Goal: Book appointment/travel/reservation

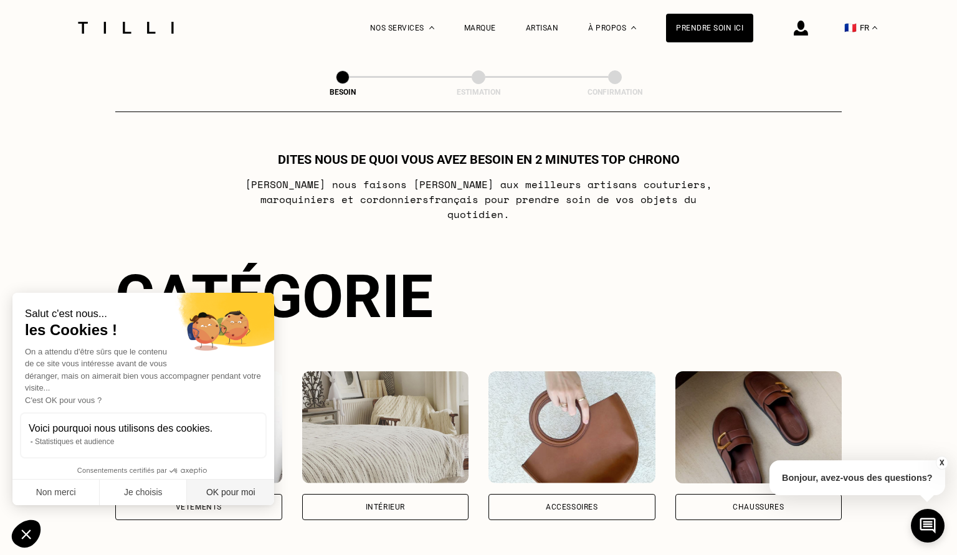
click at [216, 493] on button "OK pour moi" at bounding box center [230, 493] width 87 height 26
checkbox input "true"
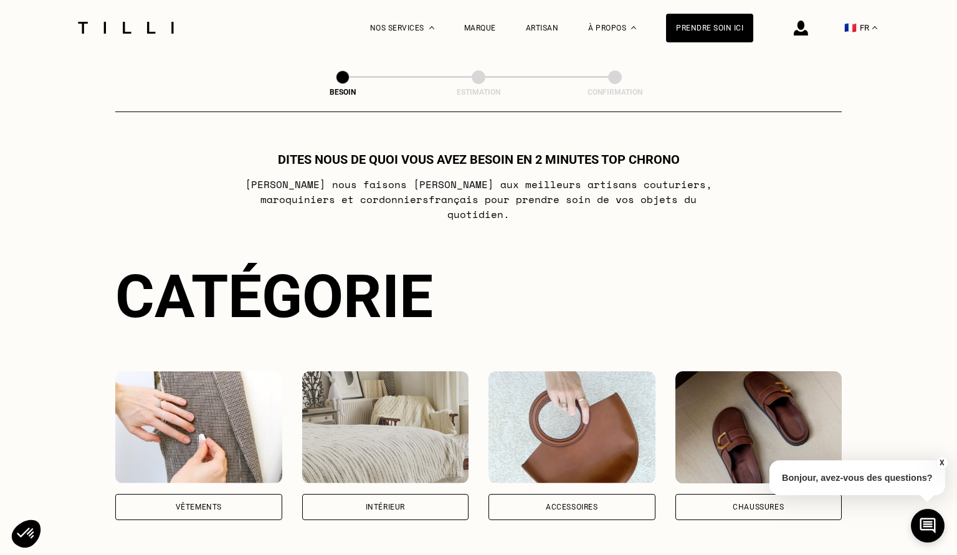
scroll to position [197, 0]
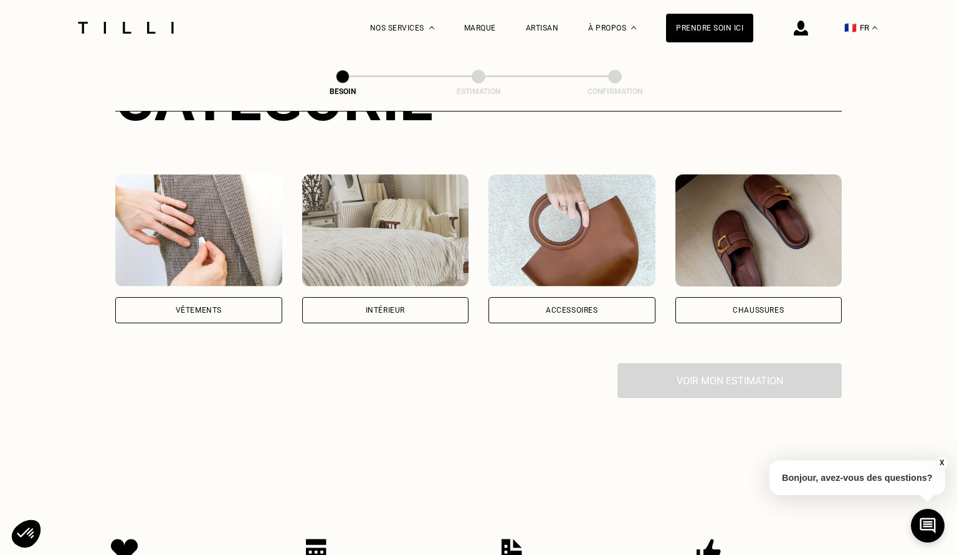
click at [252, 297] on div "Vêtements" at bounding box center [198, 310] width 167 height 26
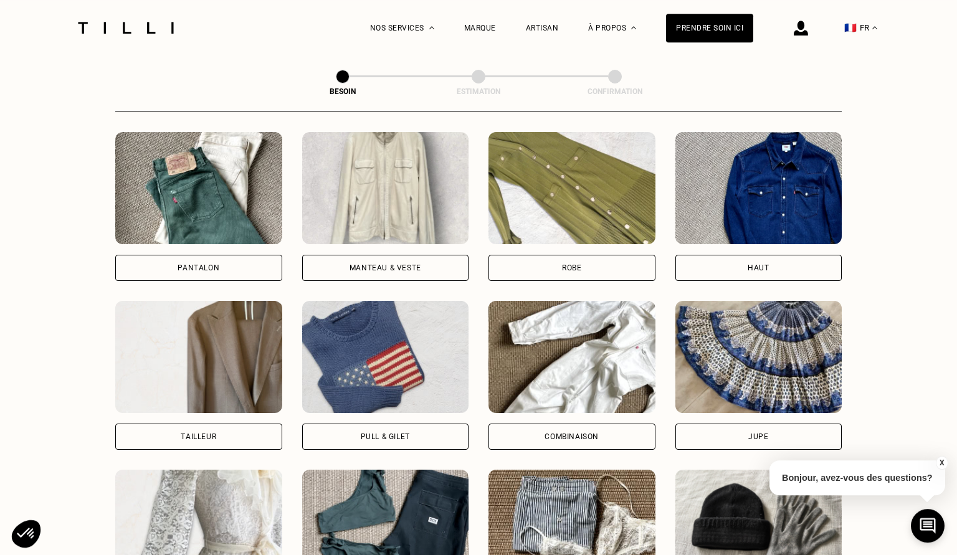
click at [232, 255] on div "Pantalon" at bounding box center [198, 268] width 167 height 26
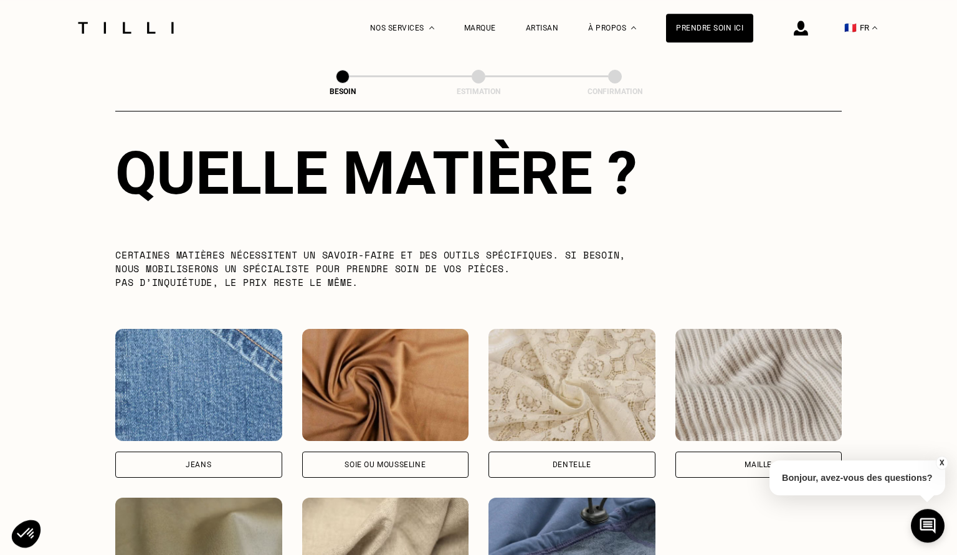
scroll to position [1280, 0]
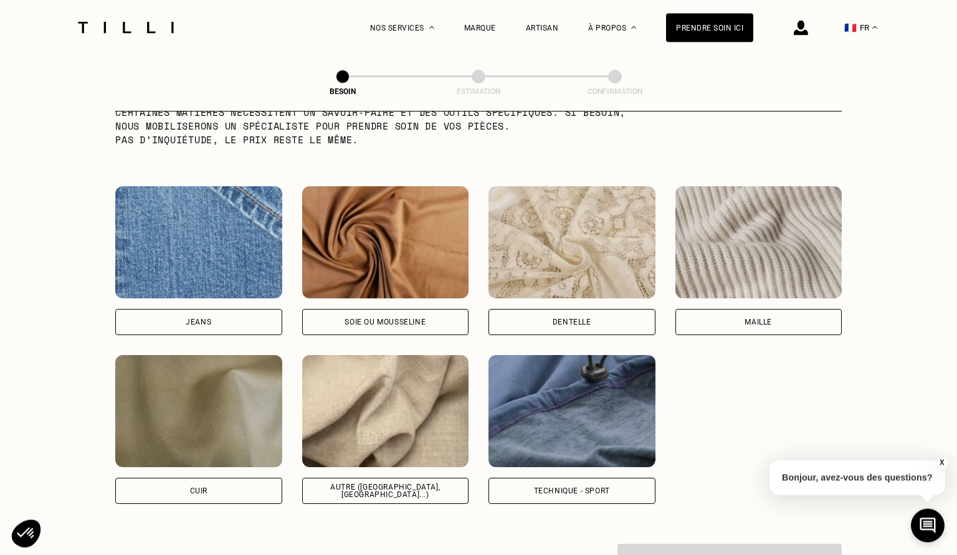
click at [432, 478] on div "Autre ([GEOGRAPHIC_DATA], [GEOGRAPHIC_DATA]...)" at bounding box center [385, 491] width 167 height 26
select select "FR"
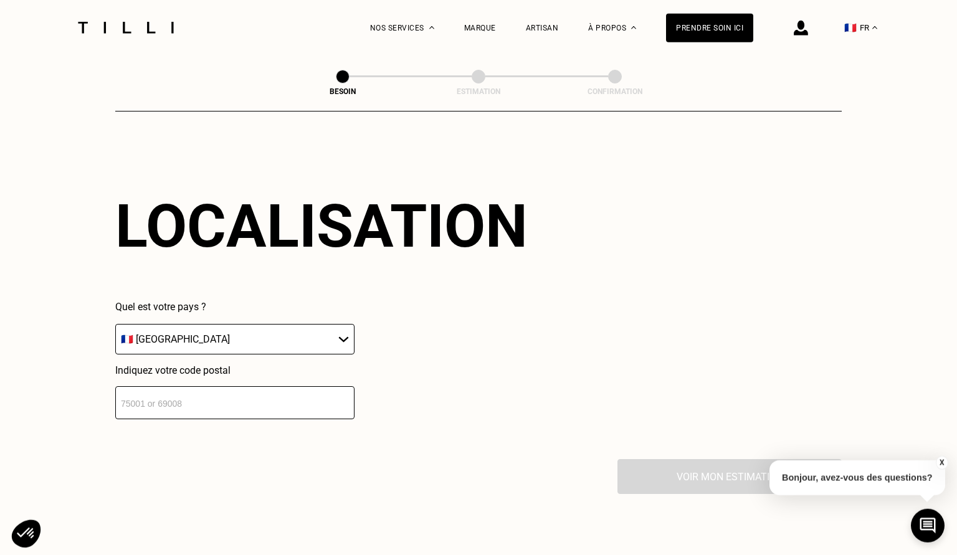
scroll to position [1673, 0]
click at [207, 391] on input "number" at bounding box center [234, 402] width 239 height 33
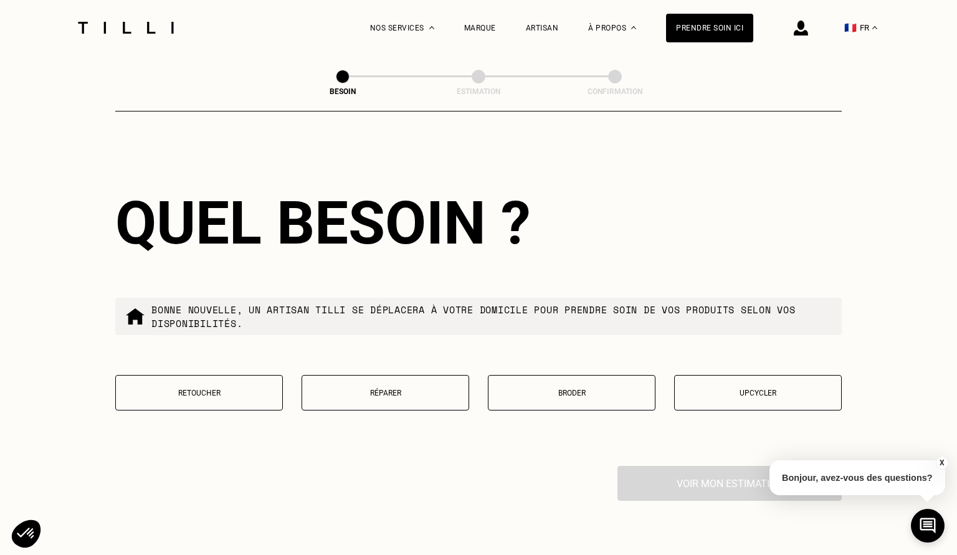
scroll to position [1984, 0]
type input "75009"
click at [382, 389] on p "Réparer" at bounding box center [385, 393] width 154 height 9
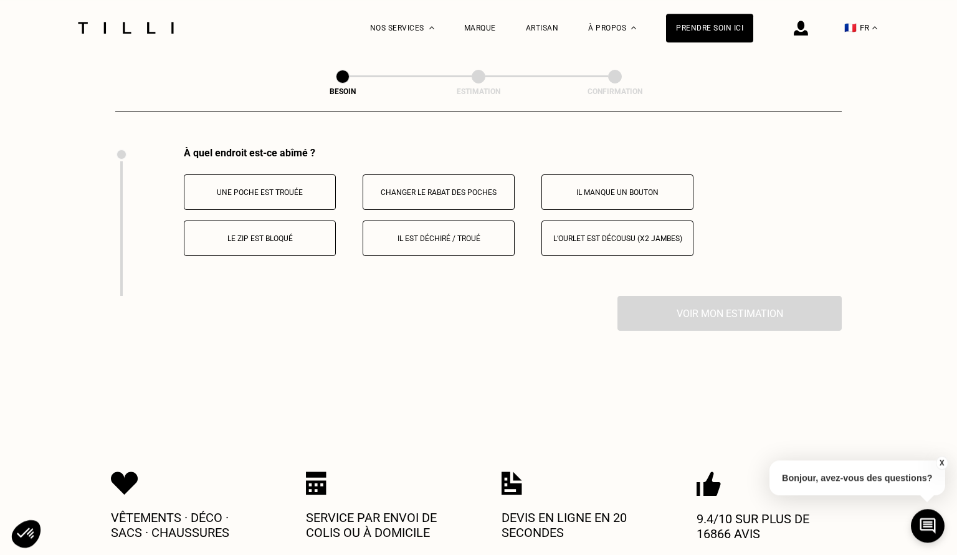
scroll to position [2304, 0]
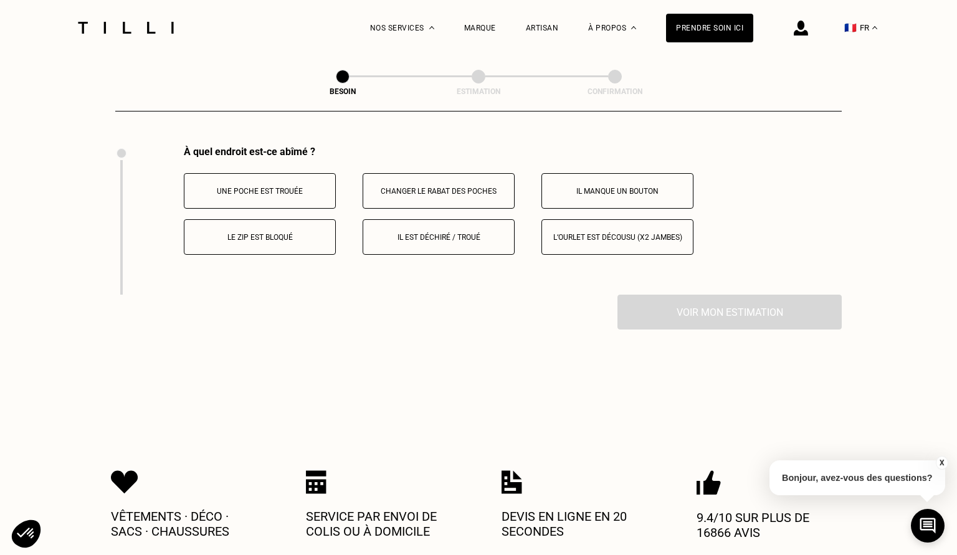
click at [617, 235] on p "L‘ourlet est décousu (x2 jambes)" at bounding box center [617, 237] width 138 height 9
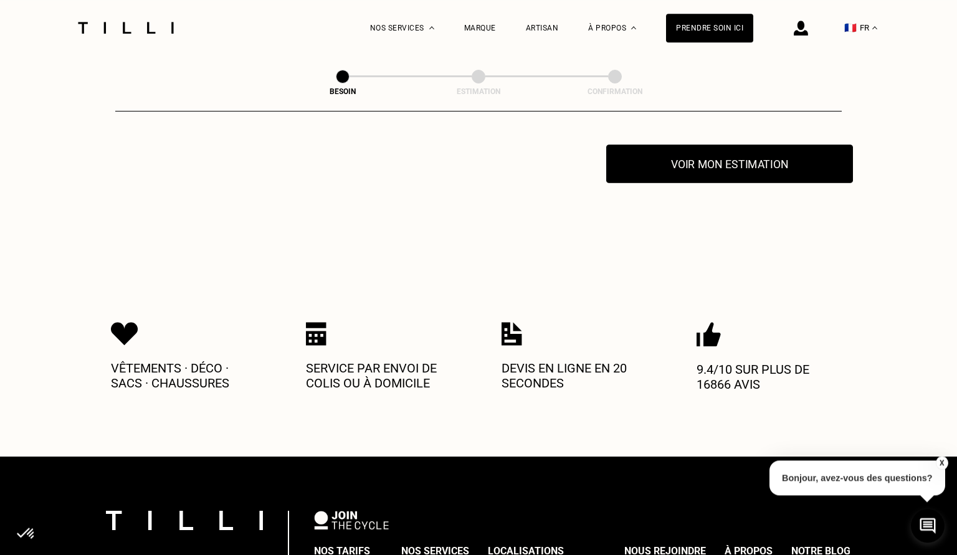
scroll to position [2453, 0]
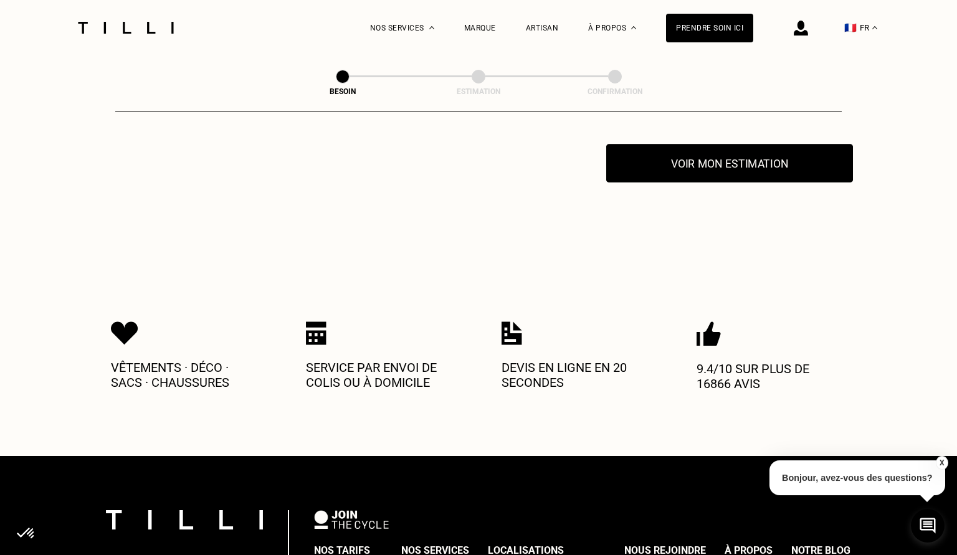
click at [703, 157] on button "Voir mon estimation" at bounding box center [729, 163] width 247 height 39
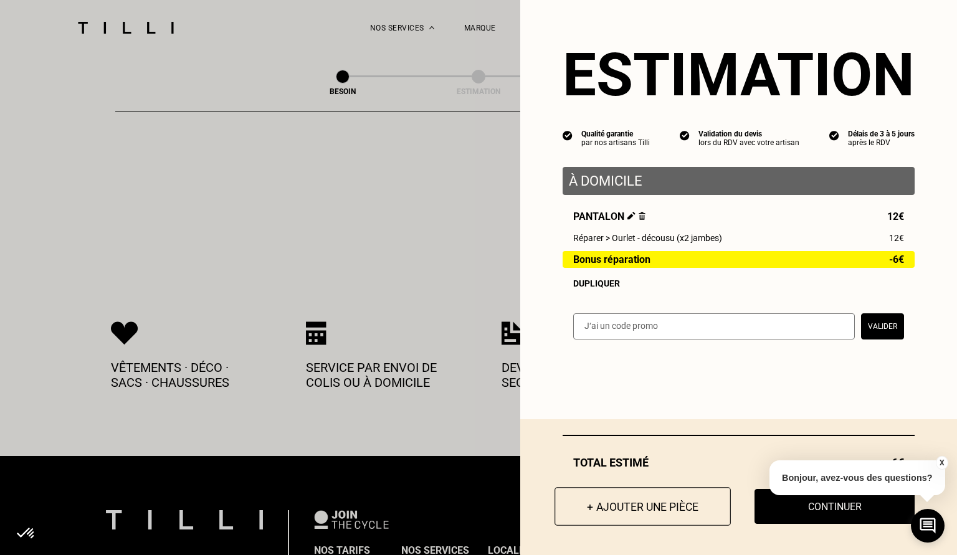
click at [664, 507] on button "+ Ajouter une pièce" at bounding box center [643, 506] width 176 height 39
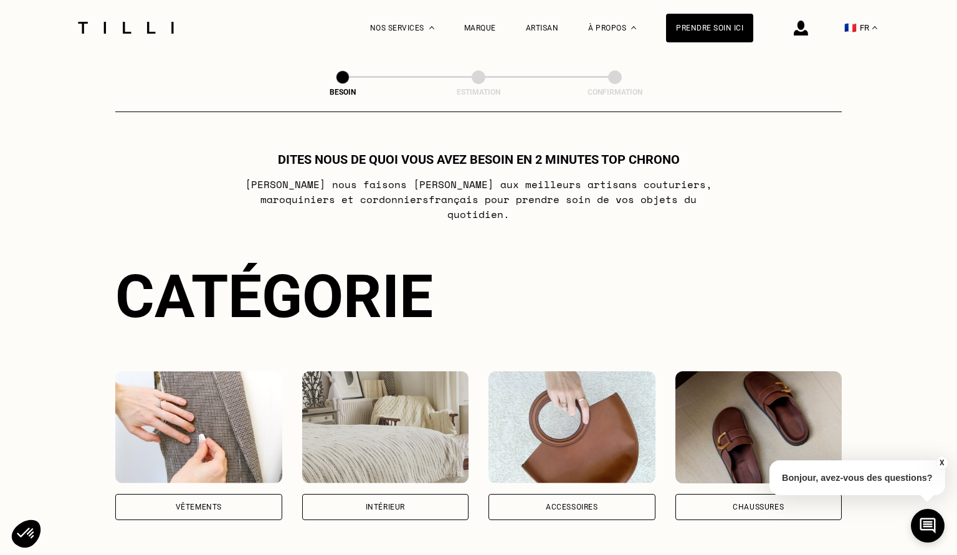
scroll to position [329, 0]
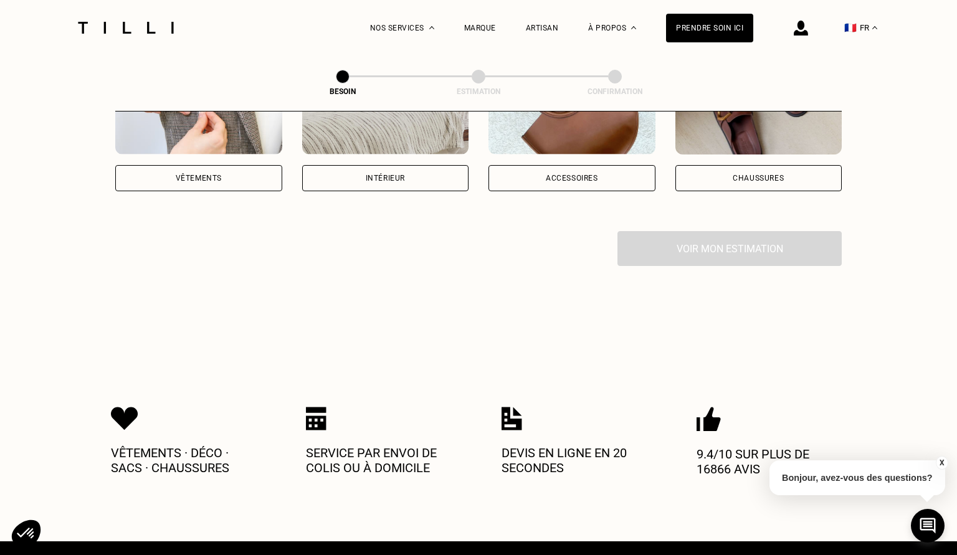
click at [586, 174] on div "Accessoires" at bounding box center [572, 177] width 52 height 7
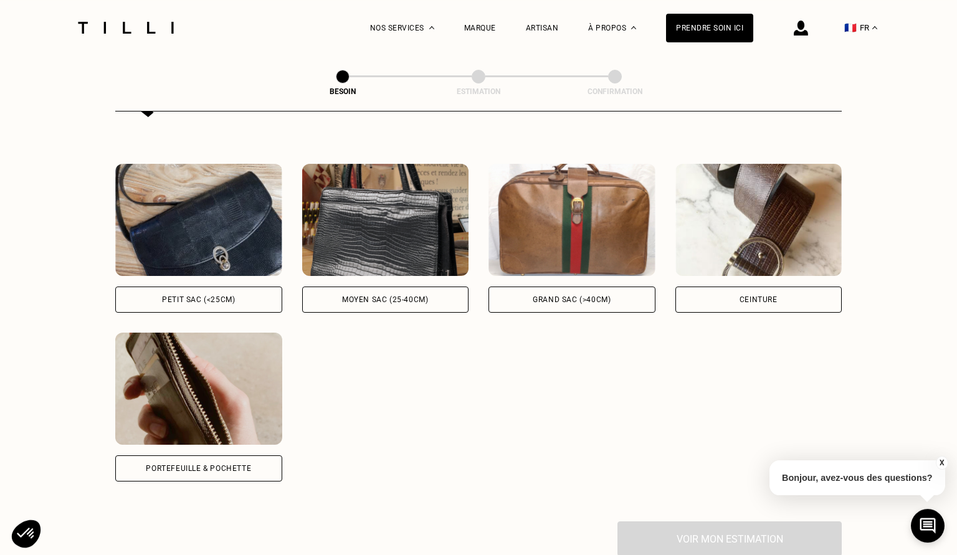
scroll to position [471, 0]
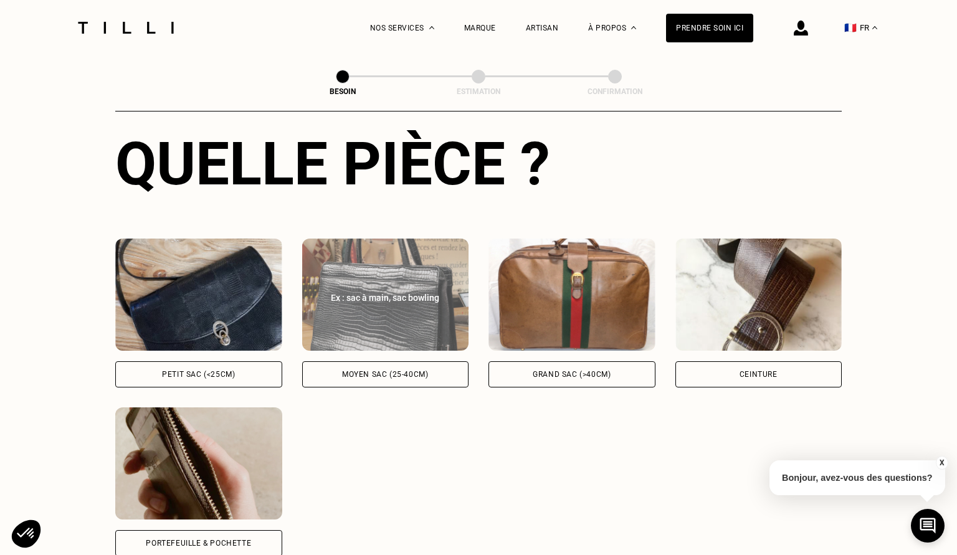
click at [338, 361] on div "Moyen sac (25-40cm)" at bounding box center [385, 374] width 167 height 26
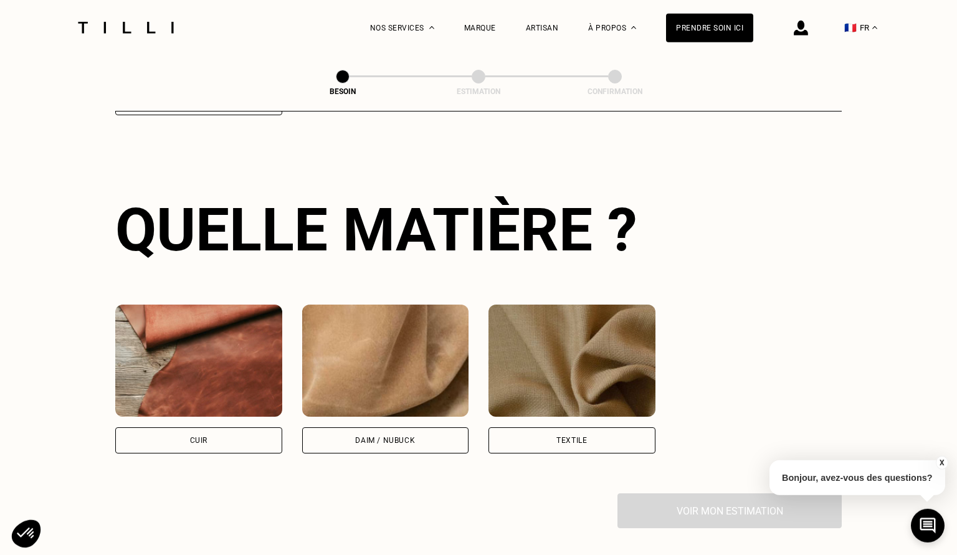
scroll to position [915, 0]
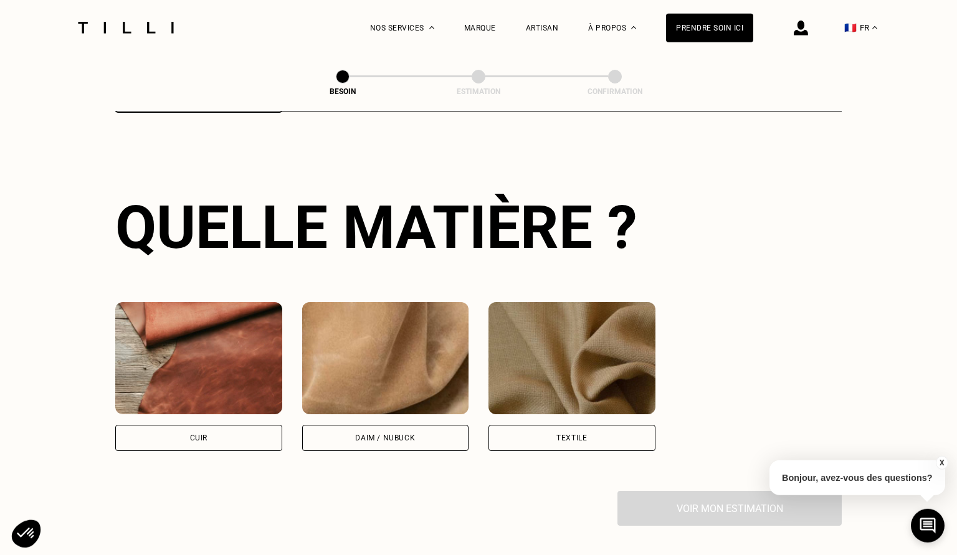
click at [580, 434] on div "Textile" at bounding box center [571, 438] width 167 height 26
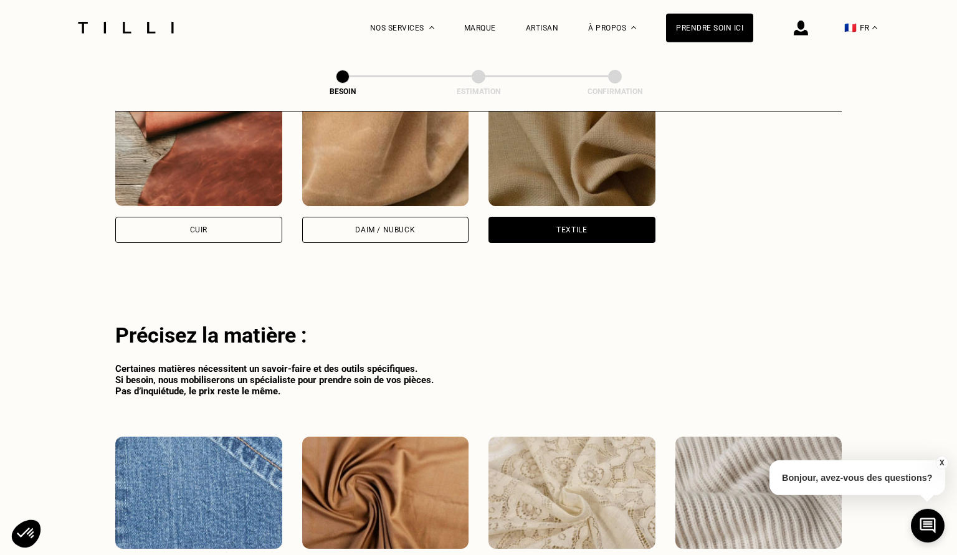
scroll to position [1057, 0]
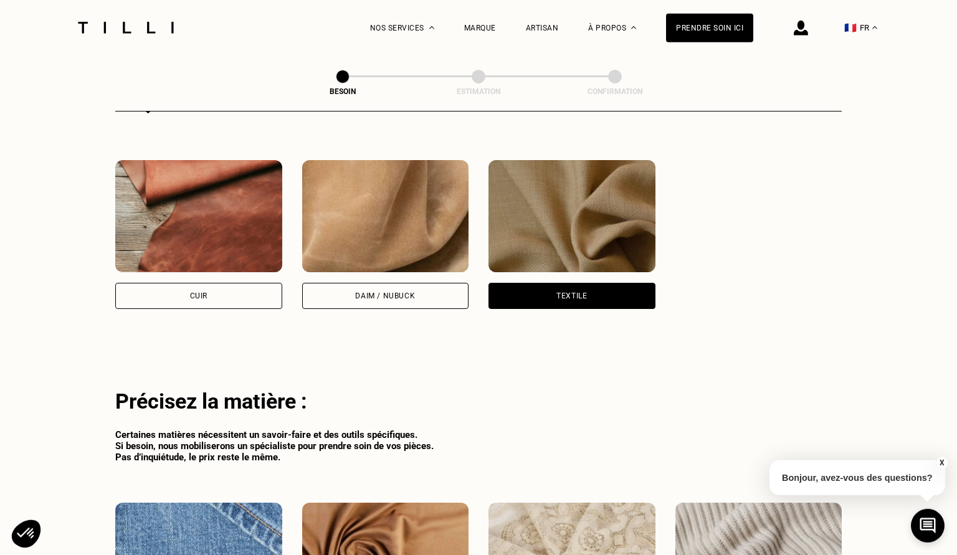
click at [364, 292] on div "Daim / Nubuck" at bounding box center [385, 295] width 60 height 7
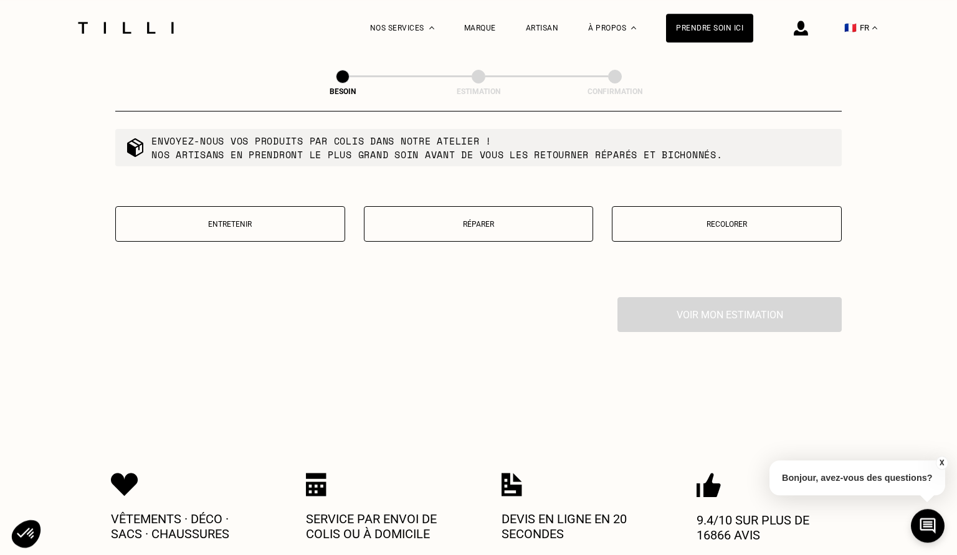
scroll to position [1097, 0]
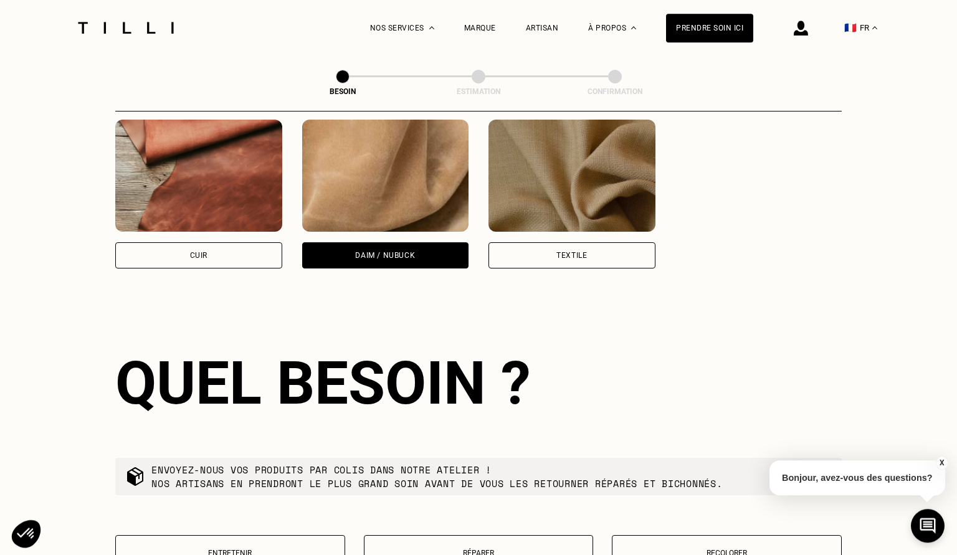
click at [569, 252] on div "Textile" at bounding box center [571, 255] width 31 height 7
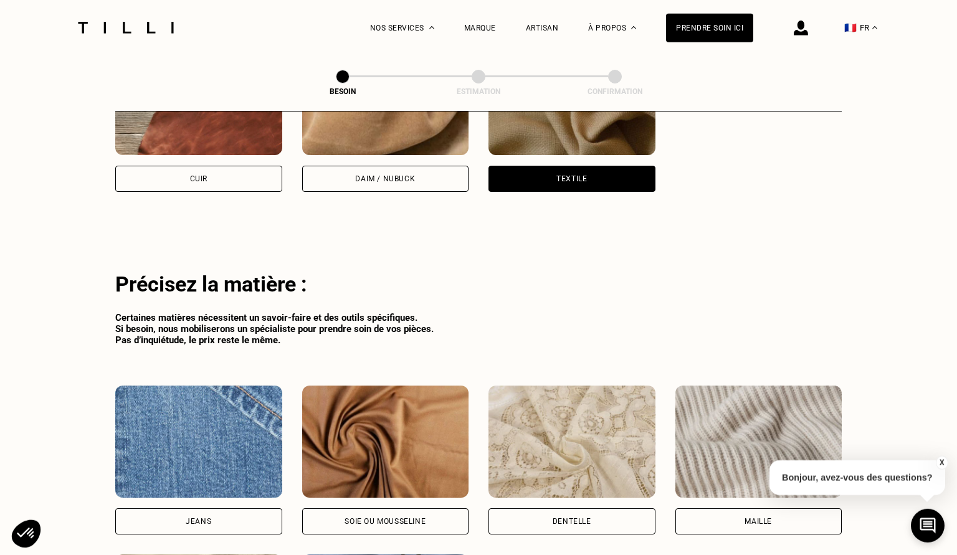
scroll to position [1413, 0]
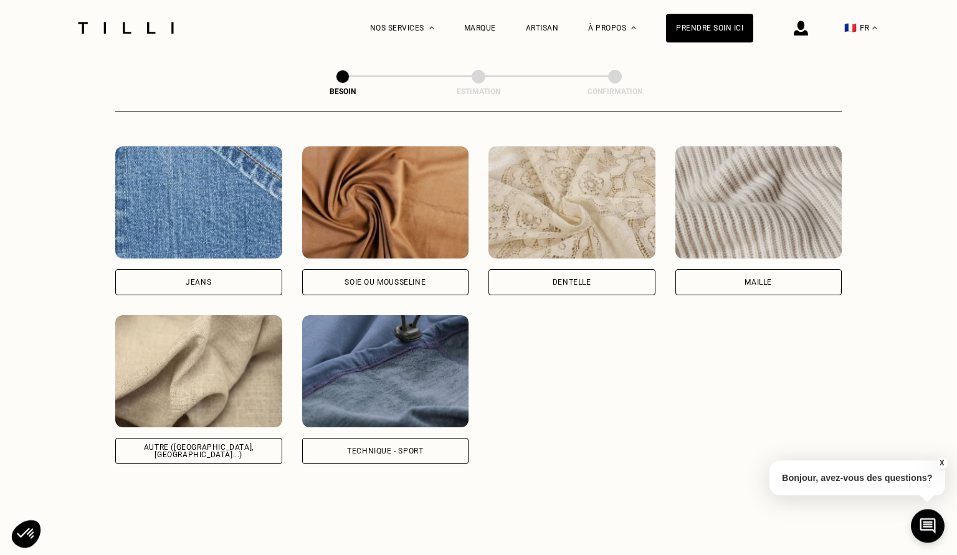
click at [245, 444] on div "Autre ([GEOGRAPHIC_DATA], [GEOGRAPHIC_DATA]...)" at bounding box center [199, 451] width 146 height 15
select select "FR"
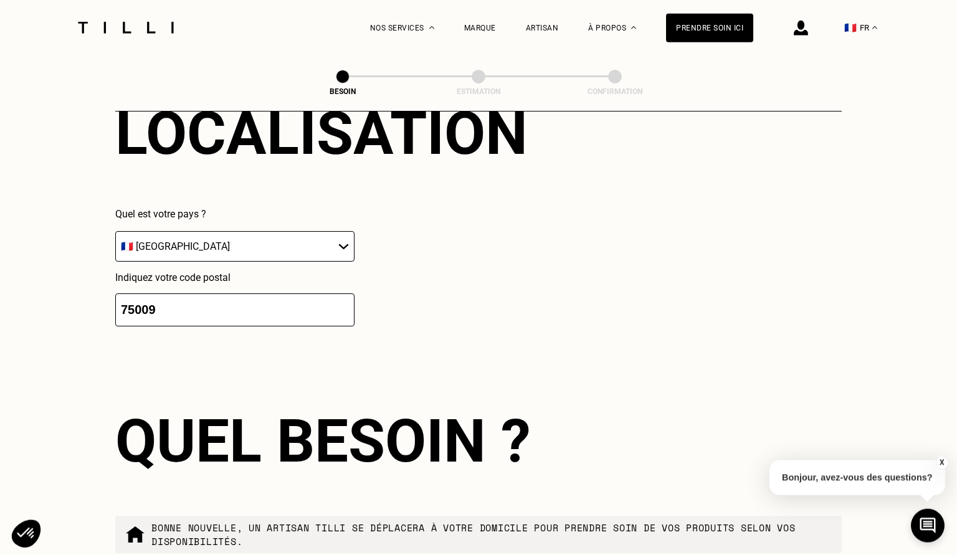
scroll to position [2056, 0]
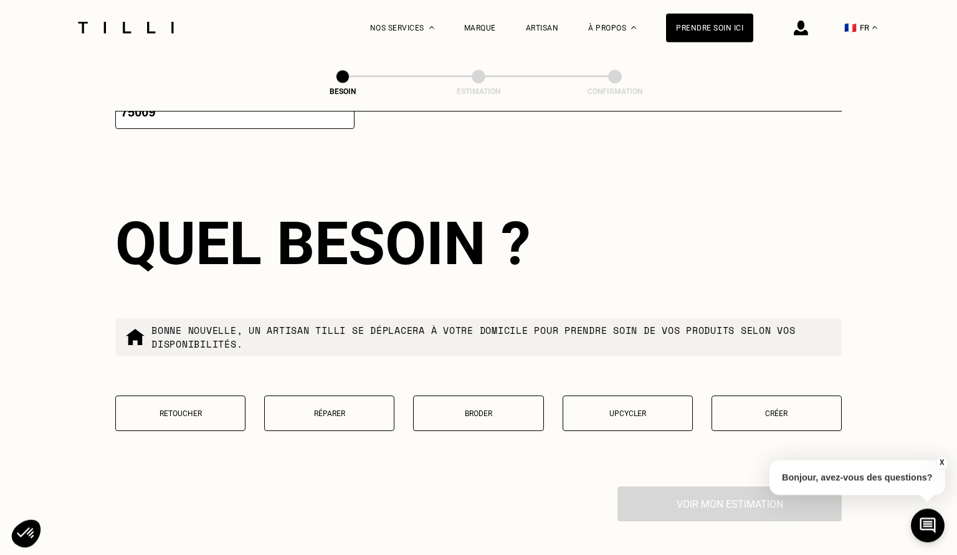
click at [335, 399] on button "Réparer" at bounding box center [329, 414] width 130 height 36
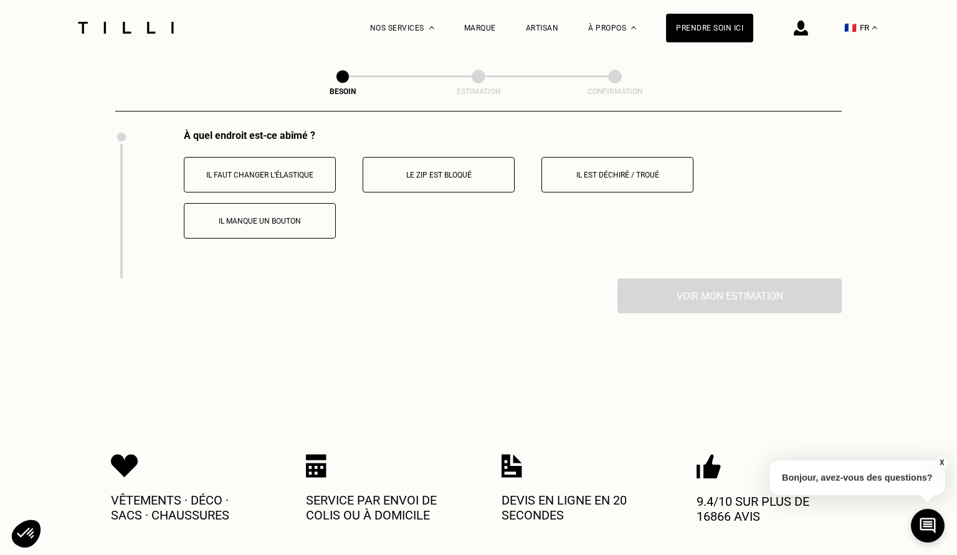
scroll to position [2320, 0]
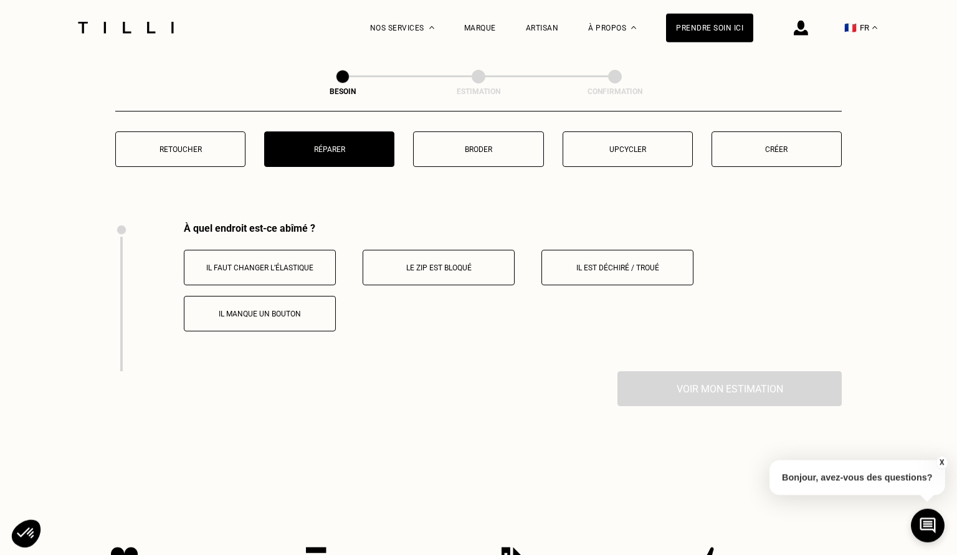
click at [432, 264] on p "Le zip est bloqué" at bounding box center [438, 268] width 138 height 9
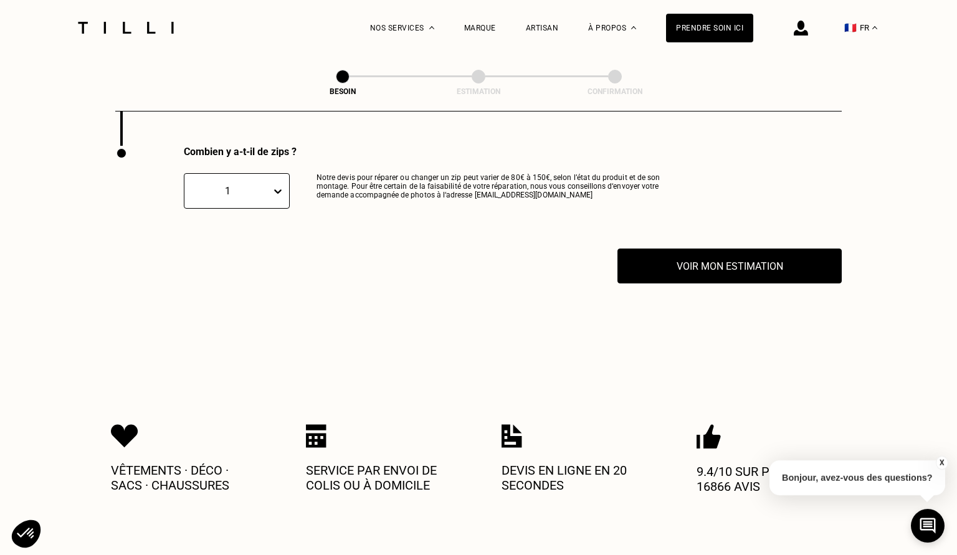
scroll to position [2546, 0]
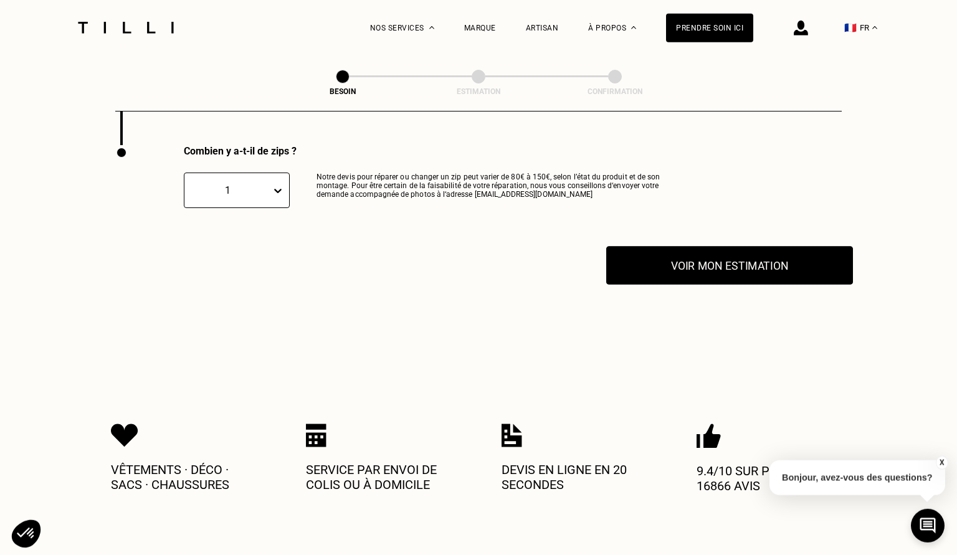
click at [660, 260] on button "Voir mon estimation" at bounding box center [729, 265] width 247 height 39
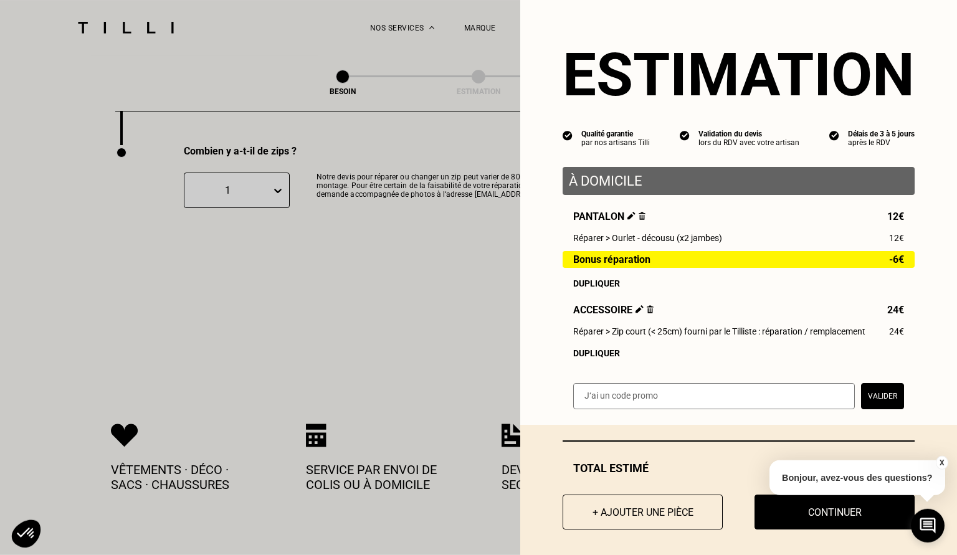
scroll to position [11, 0]
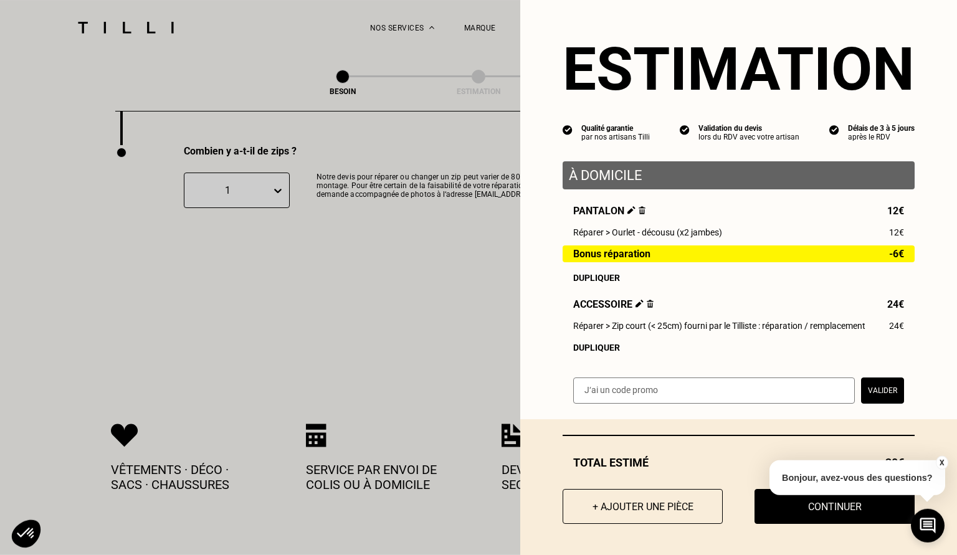
click at [939, 458] on button "X" at bounding box center [941, 463] width 12 height 14
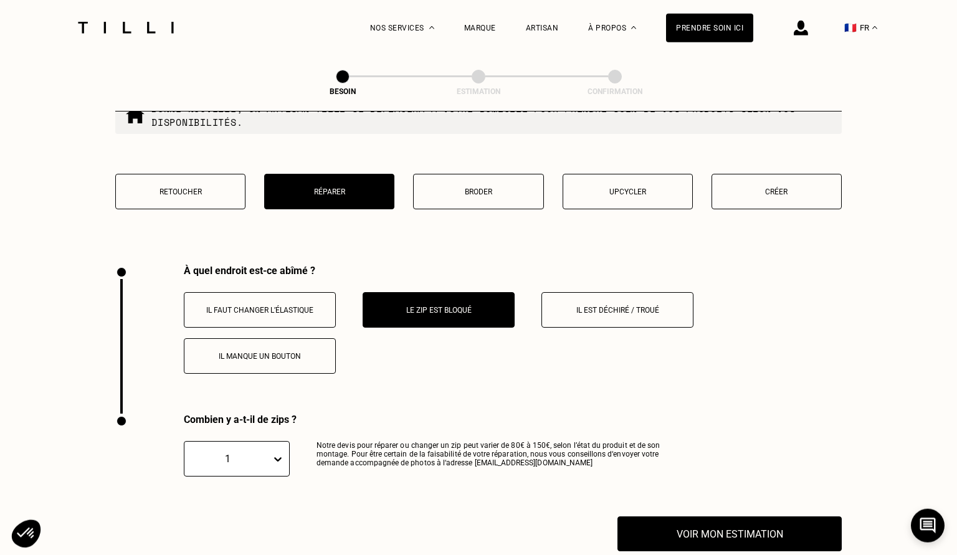
scroll to position [2415, 0]
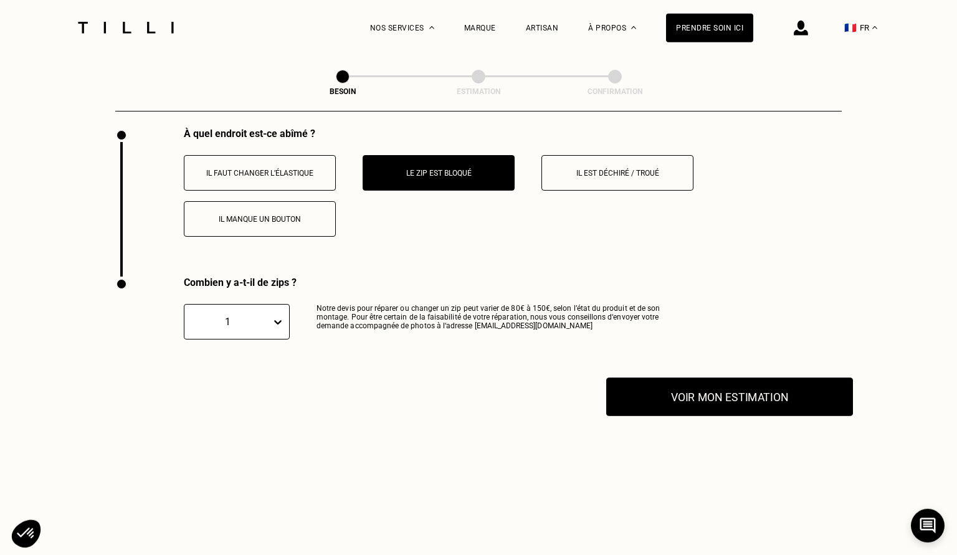
click at [707, 393] on button "Voir mon estimation" at bounding box center [729, 397] width 247 height 39
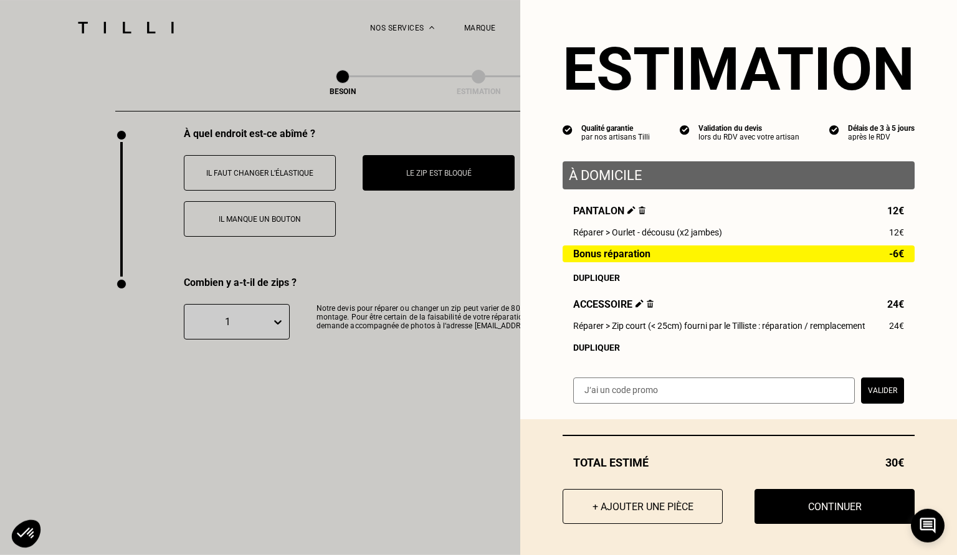
scroll to position [11, 0]
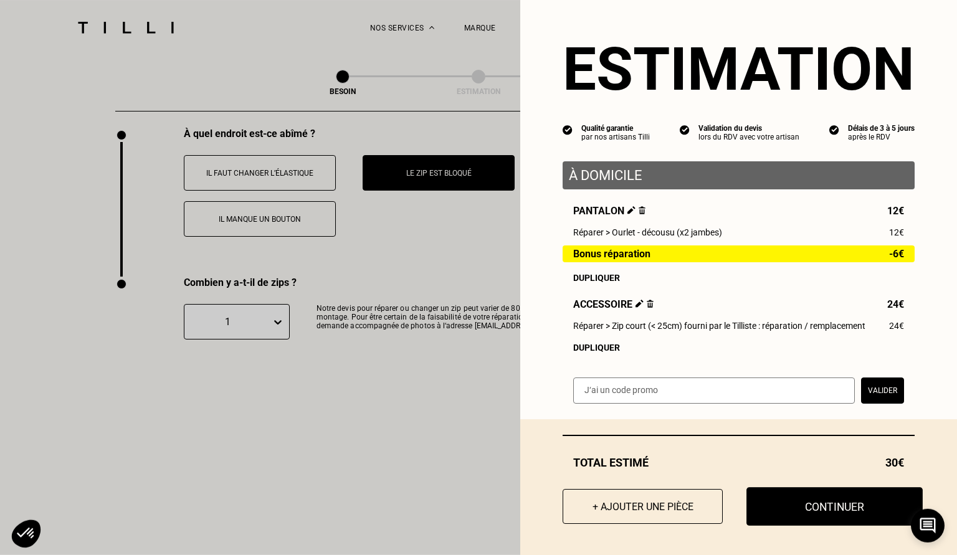
click at [849, 511] on button "Continuer" at bounding box center [834, 506] width 176 height 39
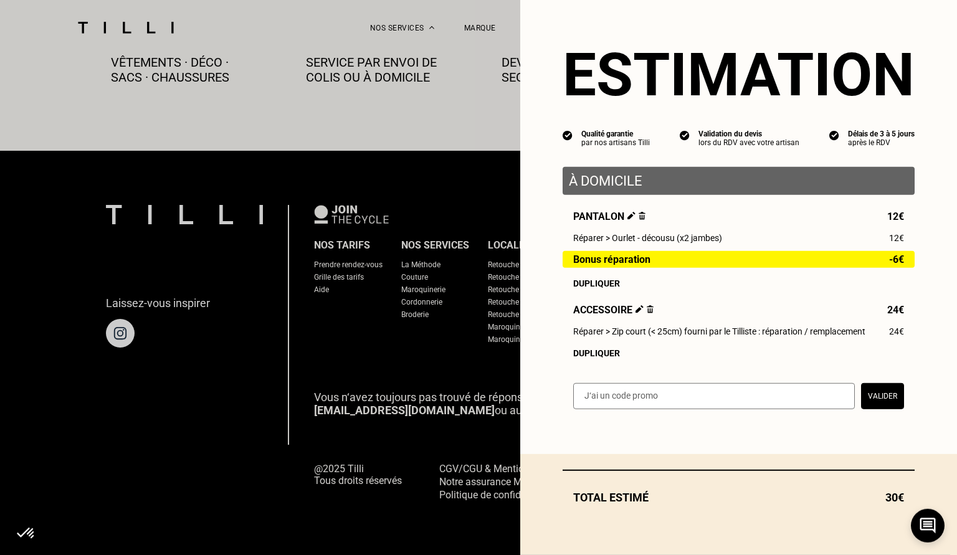
scroll to position [705, 0]
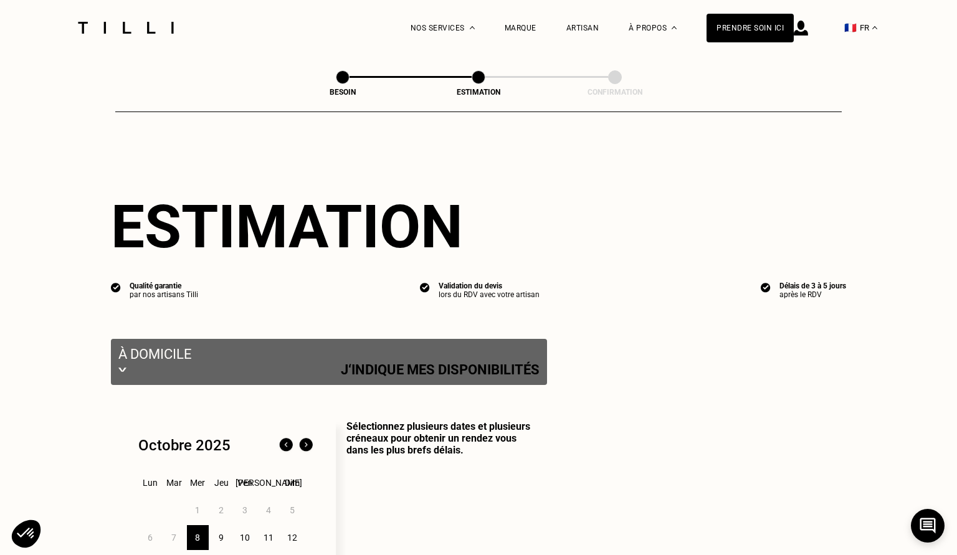
select select "FR"
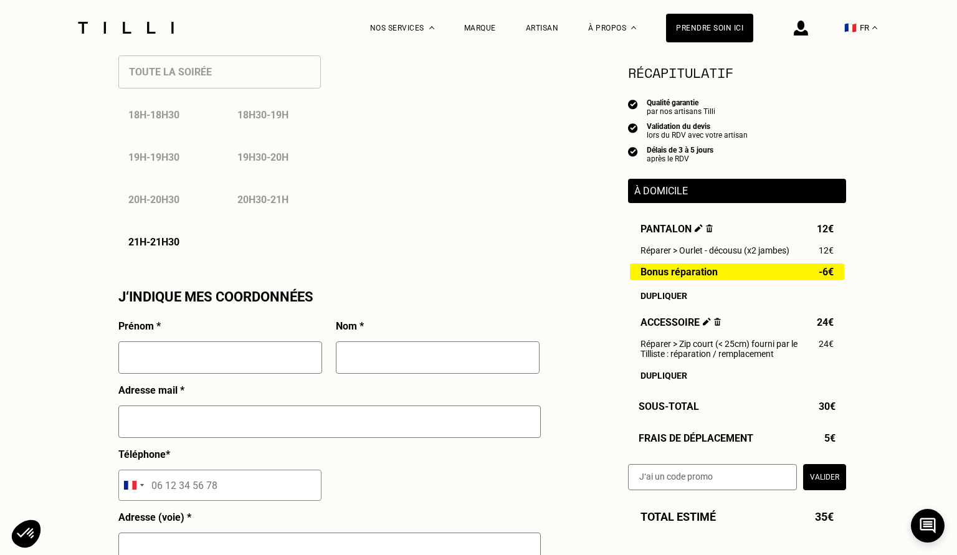
scroll to position [1250, 0]
